Goal: Task Accomplishment & Management: Manage account settings

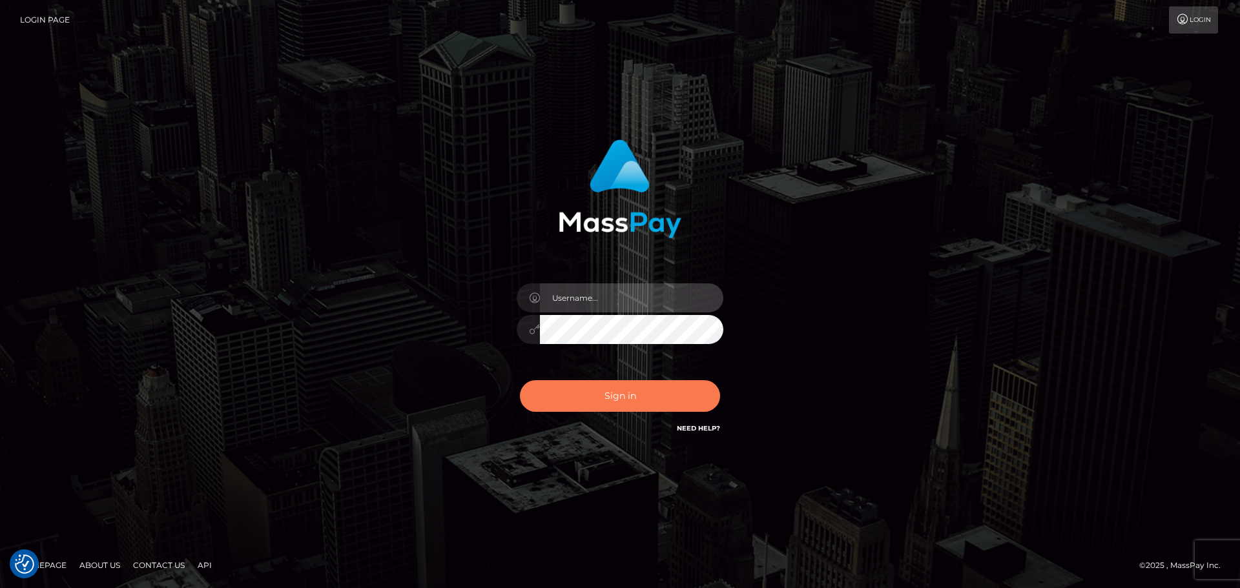
type input "[PERSON_NAME].ctfo"
click at [622, 393] on button "Sign in" at bounding box center [620, 396] width 200 height 32
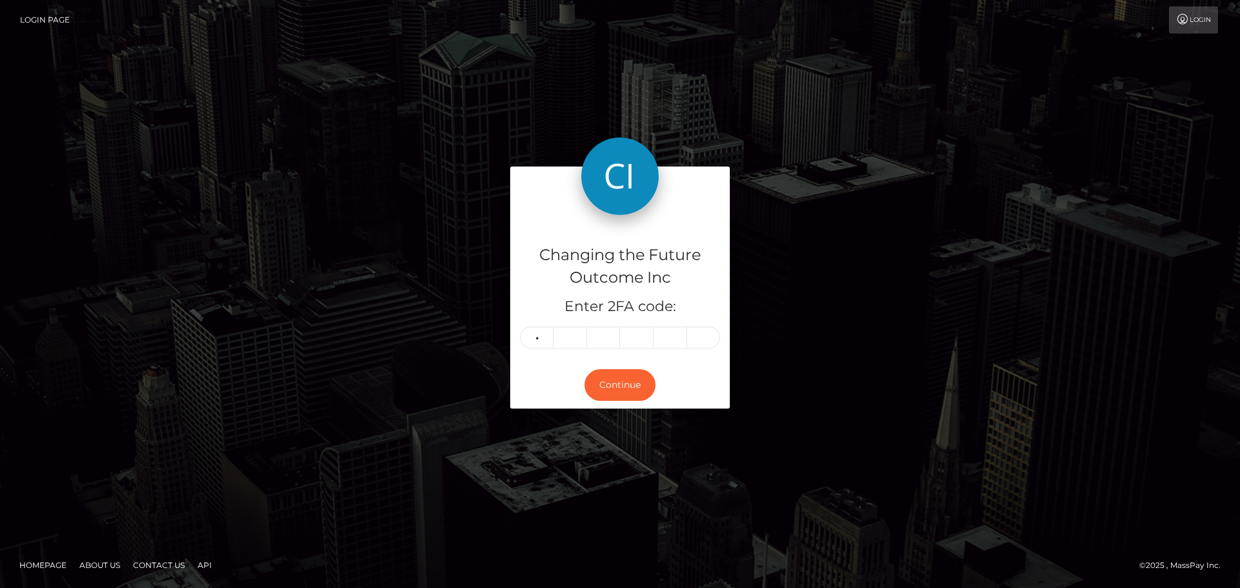
type input "7"
type input "6"
type input "1"
type input "4"
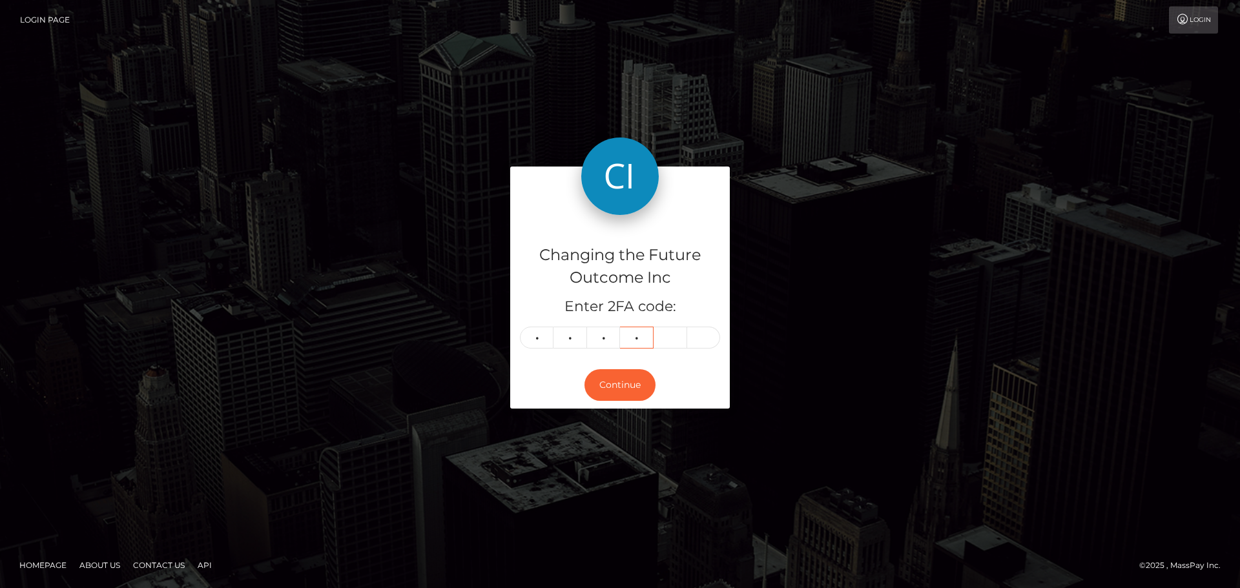
type input "8"
type input "7"
type input "5"
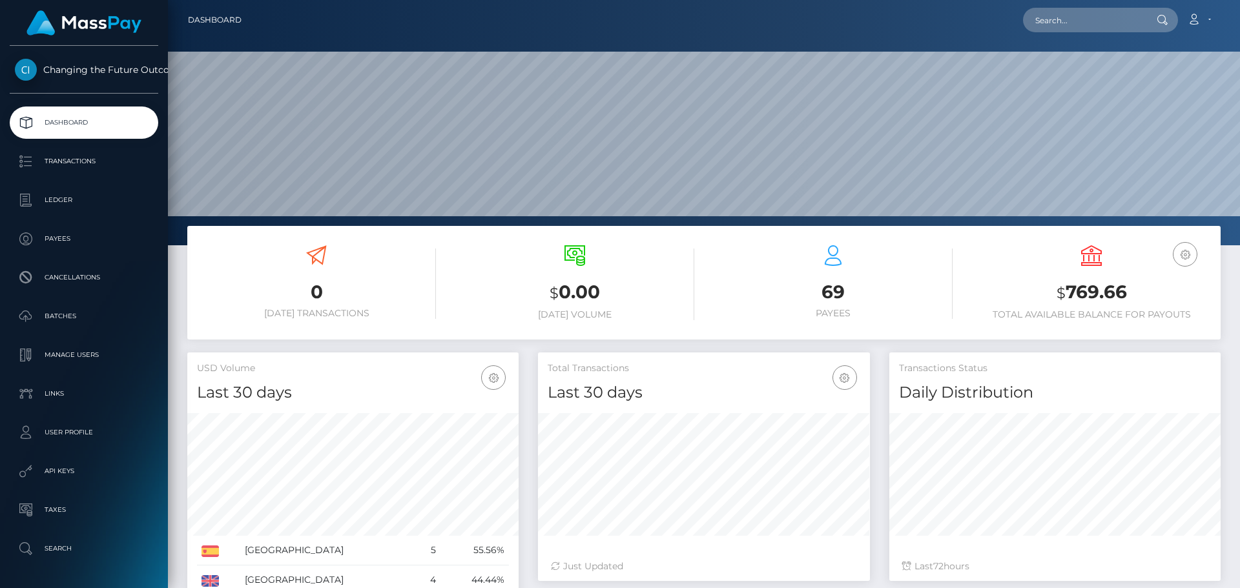
scroll to position [229, 331]
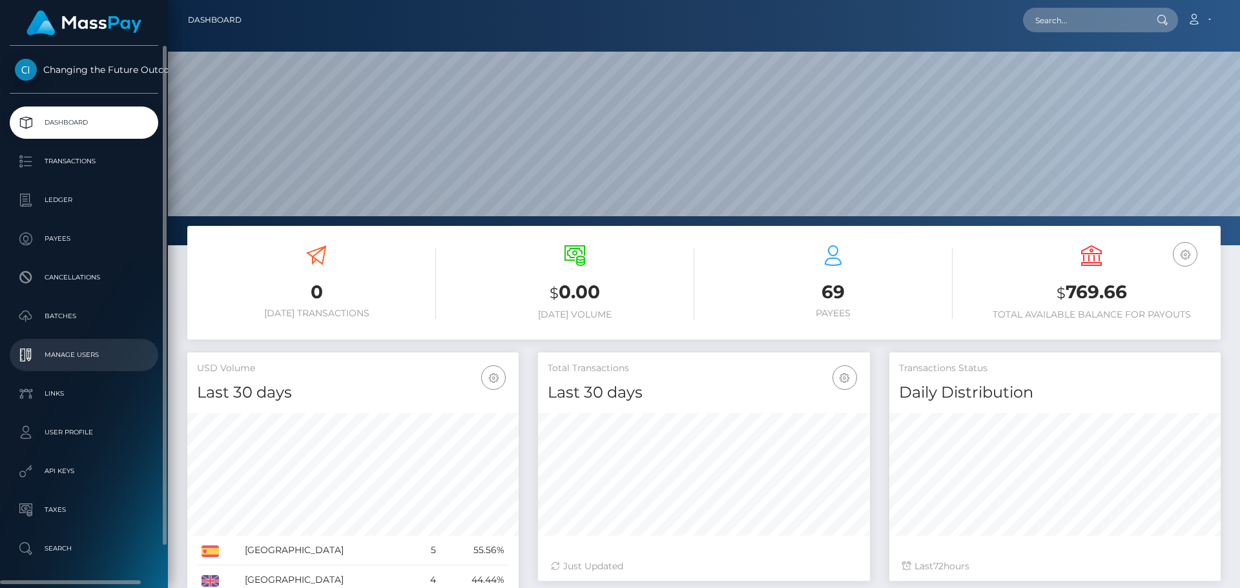
click at [96, 355] on p "Manage Users" at bounding box center [84, 355] width 138 height 19
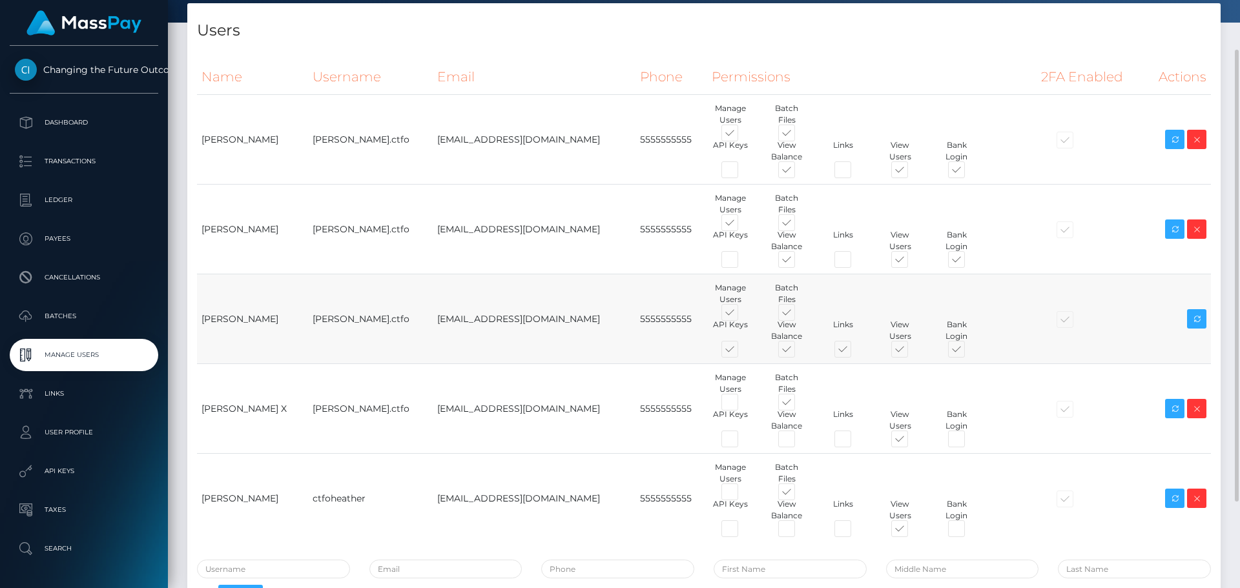
scroll to position [129, 0]
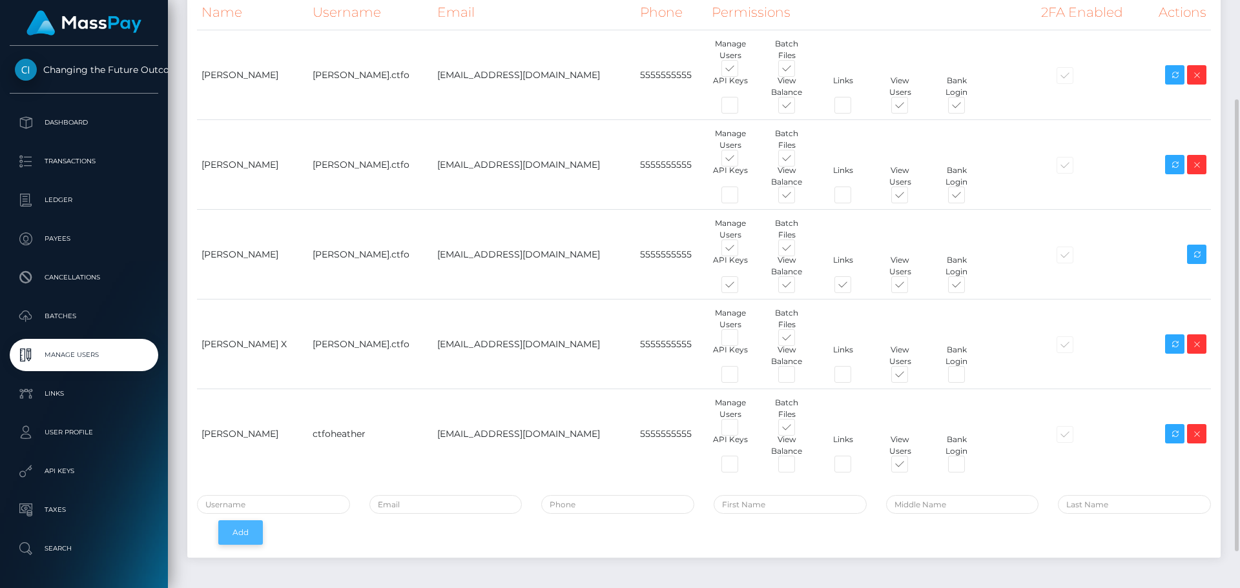
click at [241, 537] on button "Add" at bounding box center [240, 533] width 45 height 25
click at [386, 525] on div "Add" at bounding box center [704, 523] width 1034 height 56
click at [316, 503] on input "text" at bounding box center [273, 504] width 153 height 19
